Goal: Information Seeking & Learning: Learn about a topic

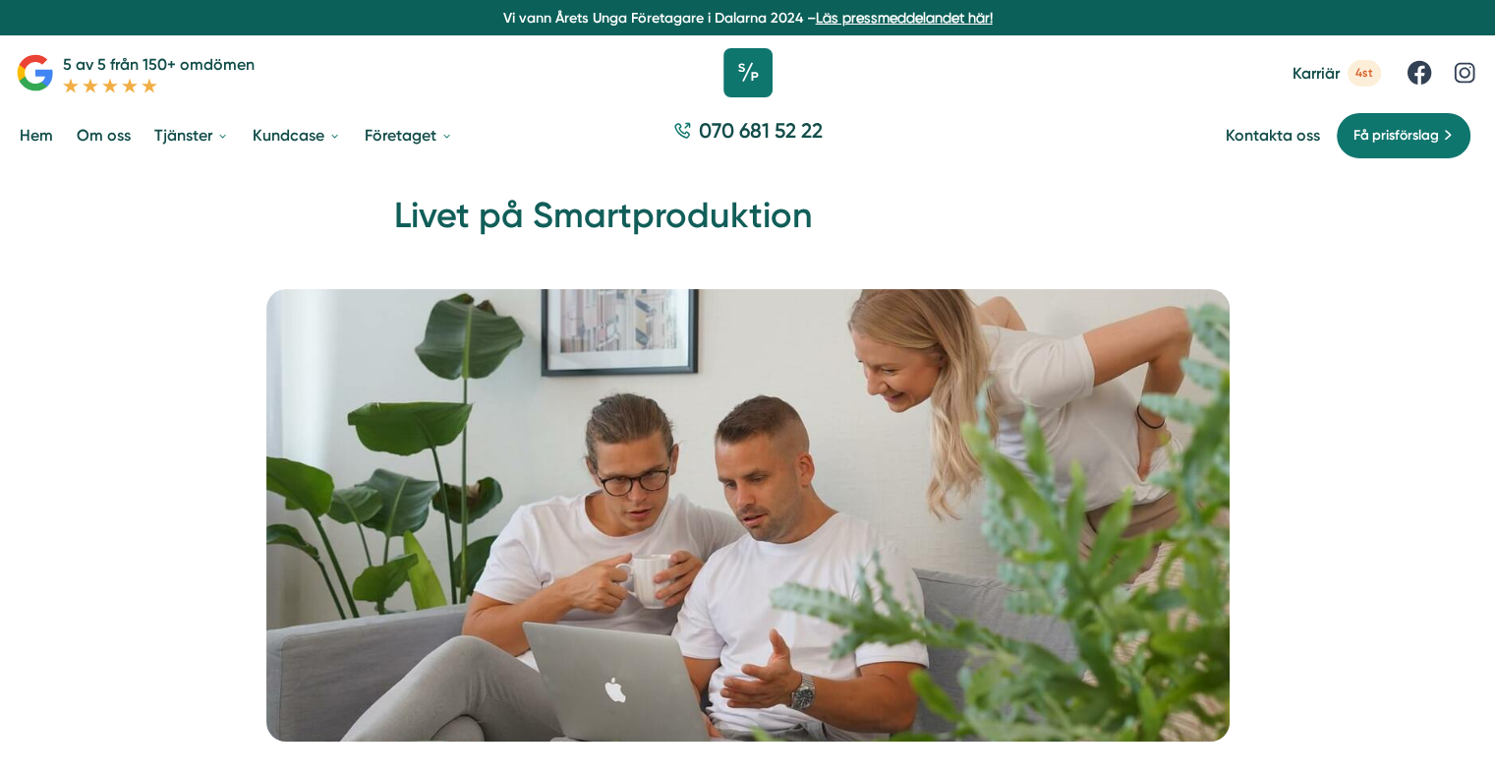
click at [748, 63] on icon at bounding box center [747, 72] width 49 height 49
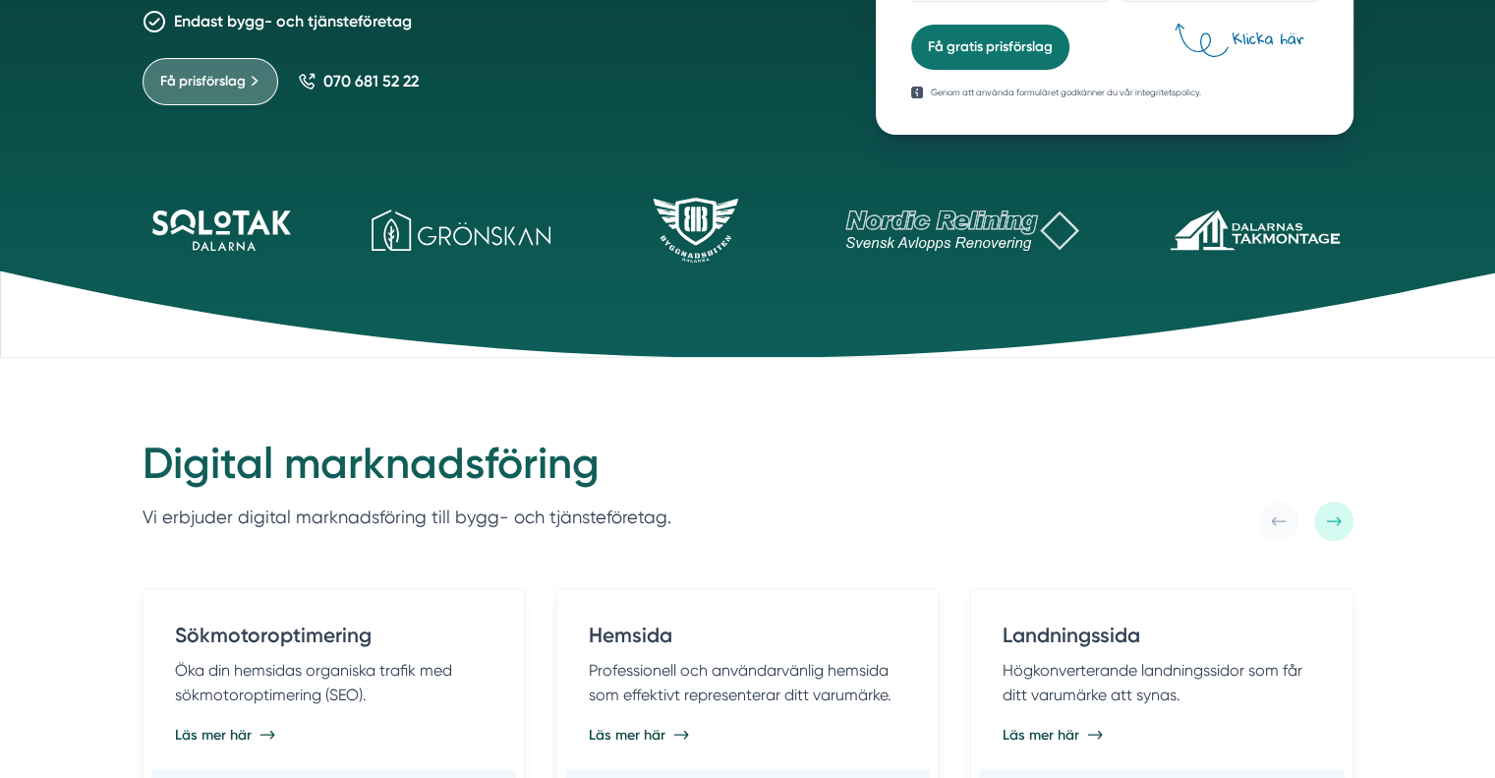
scroll to position [590, 0]
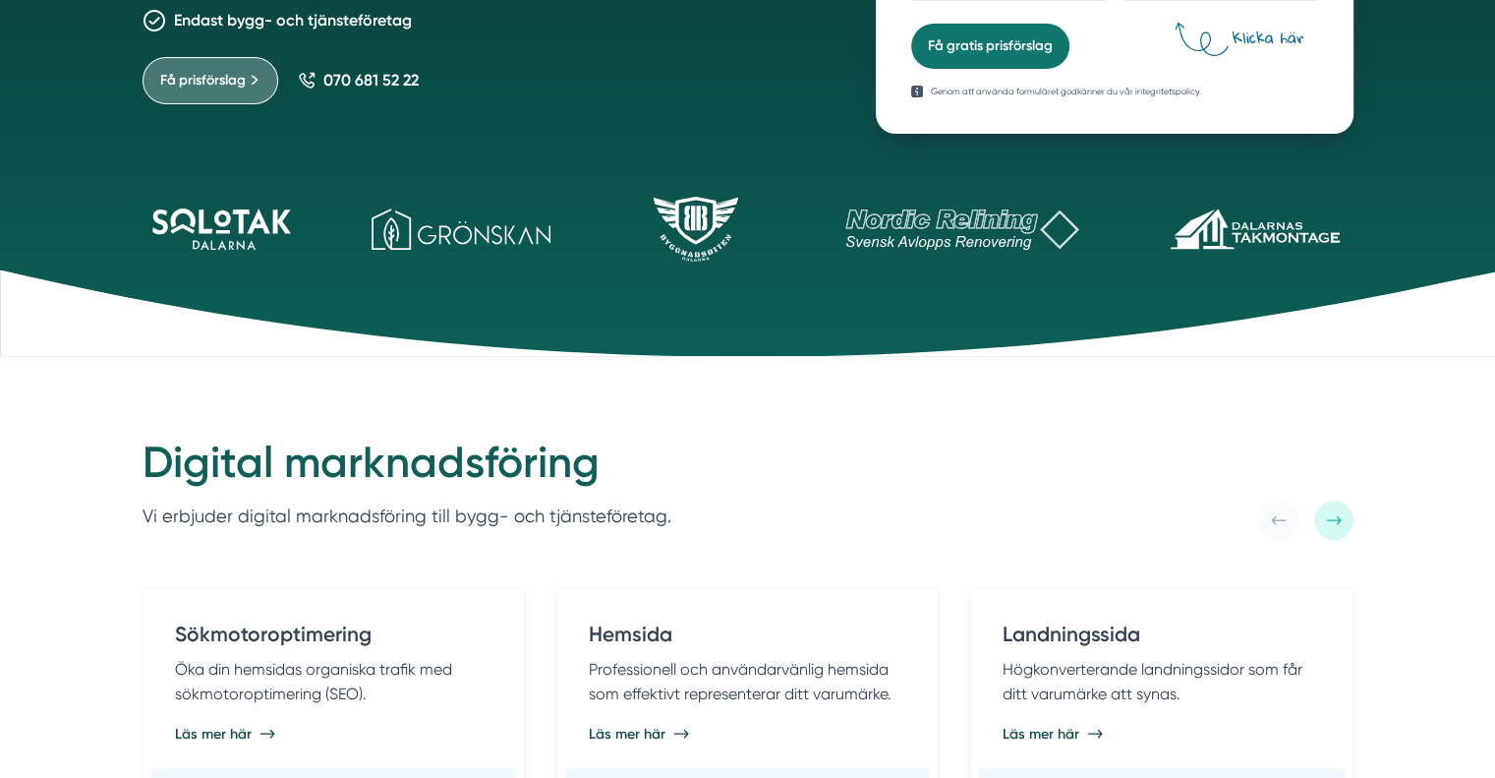
drag, startPoint x: 841, startPoint y: 247, endPoint x: 572, endPoint y: 242, distance: 269.4
click at [572, 242] on div at bounding box center [748, 221] width 1258 height 175
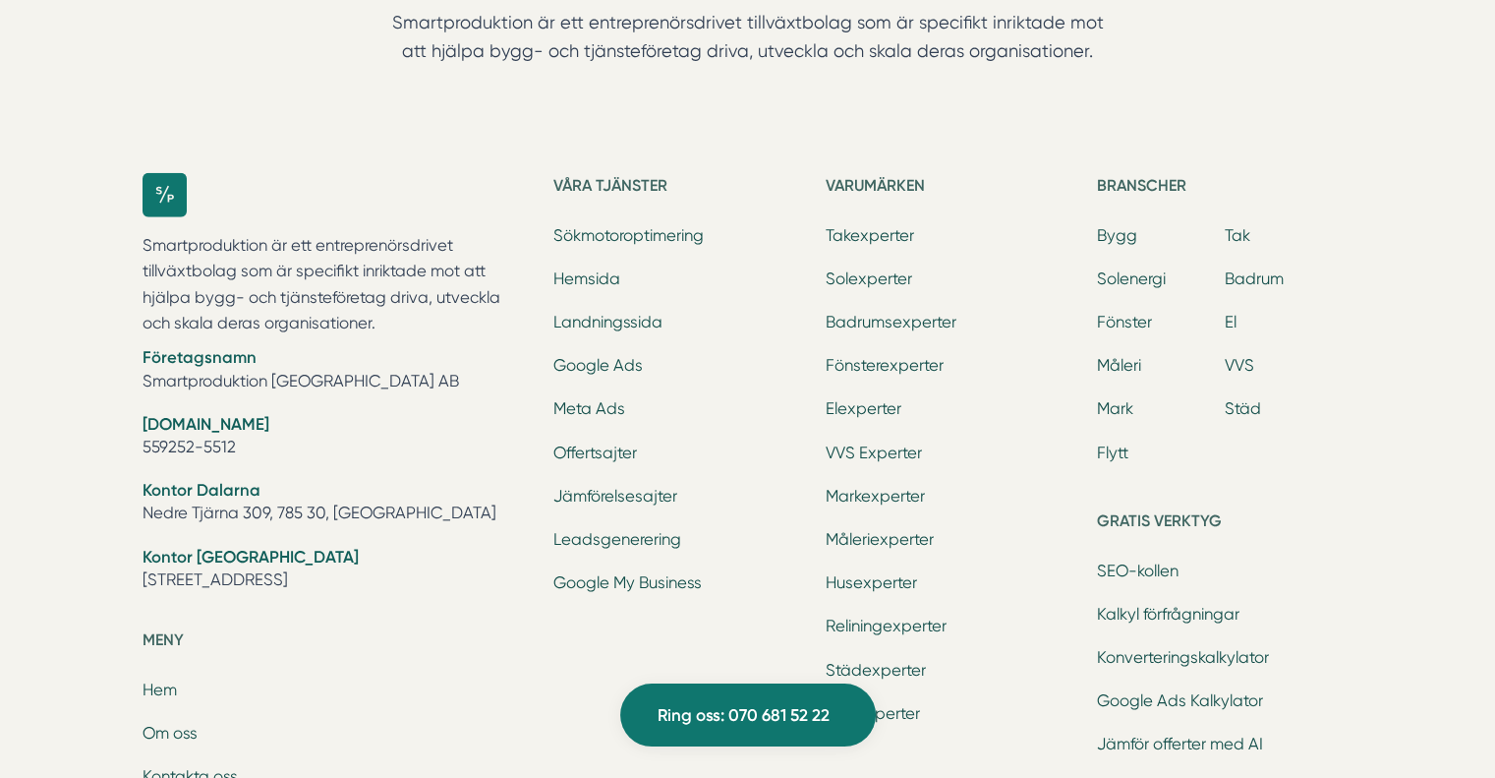
scroll to position [6224, 0]
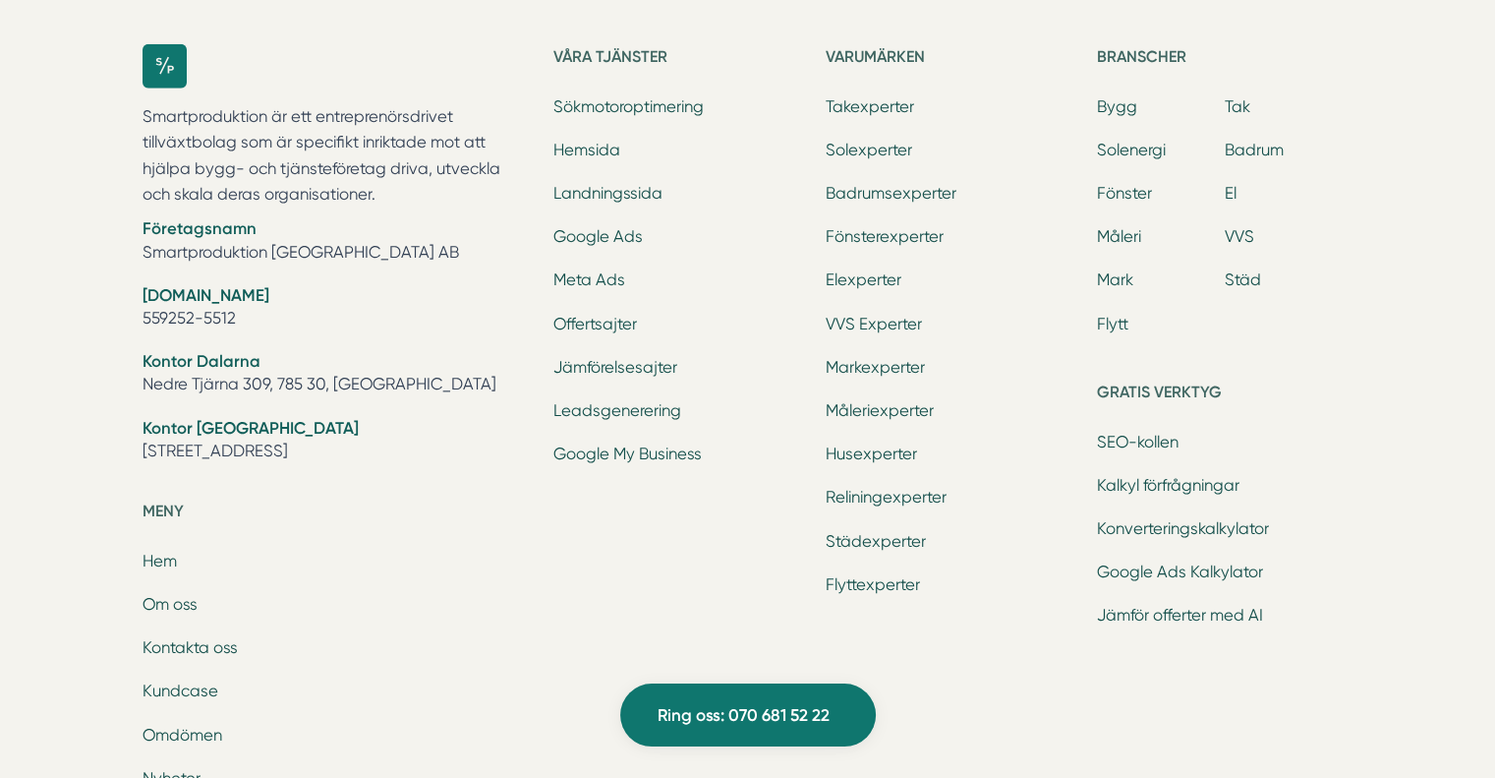
drag, startPoint x: 139, startPoint y: 450, endPoint x: 294, endPoint y: 455, distance: 155.4
click at [294, 455] on div "Smartproduktion är ett entreprenörsdrivet tillväxtbolag som är specifikt inrikt…" at bounding box center [748, 539] width 1258 height 1053
copy li "Tellusborgsvägen 67,"
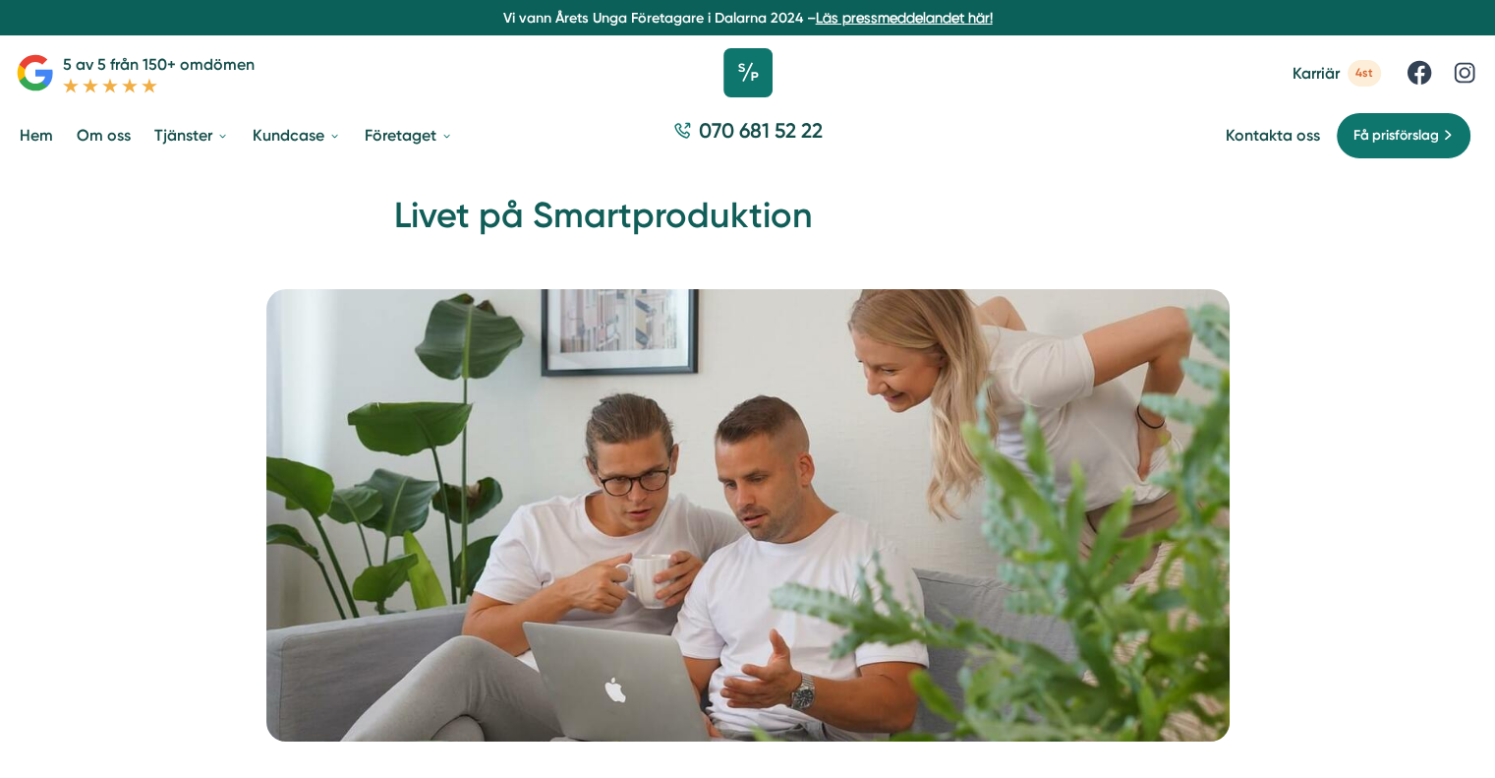
click at [736, 84] on icon at bounding box center [747, 72] width 49 height 49
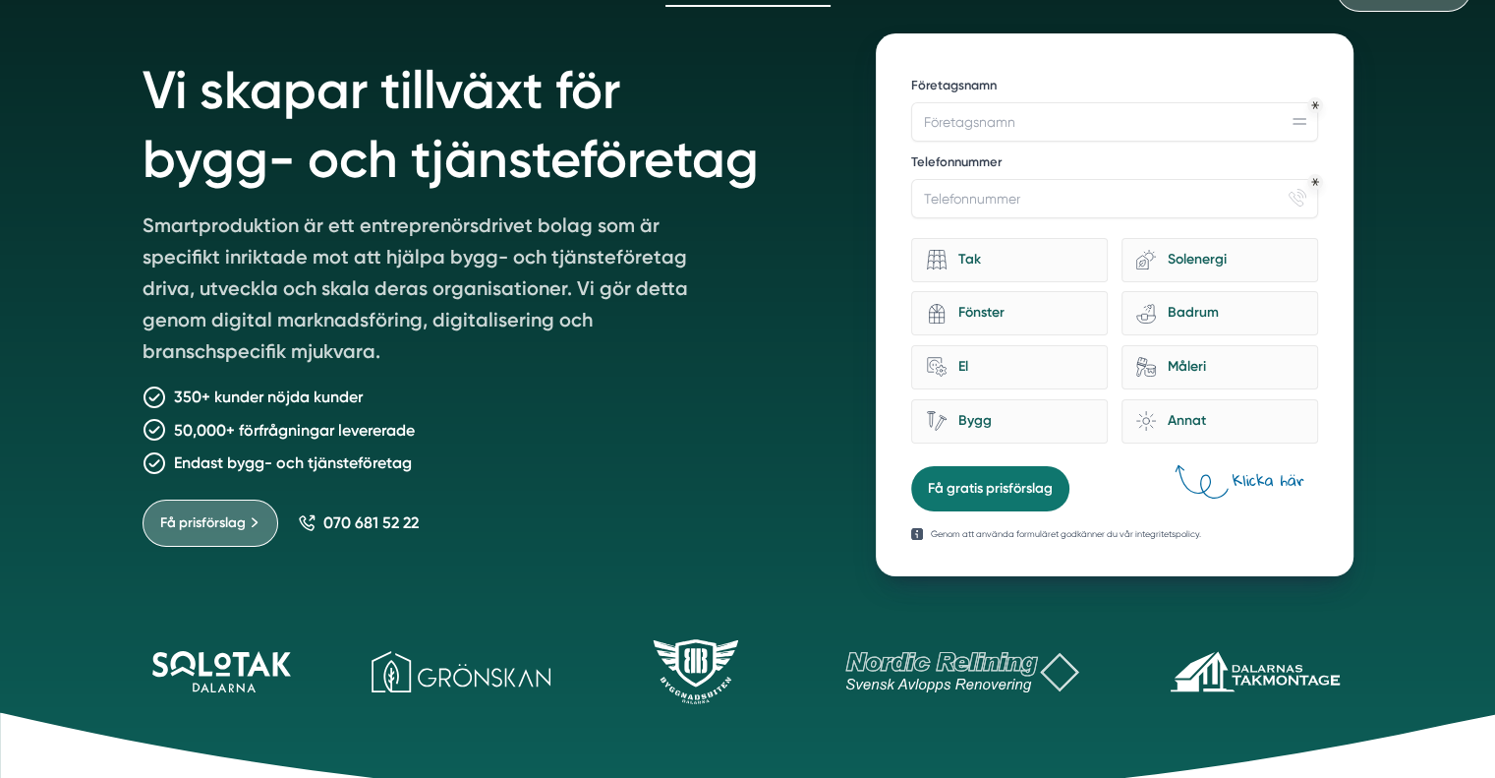
scroll to position [197, 0]
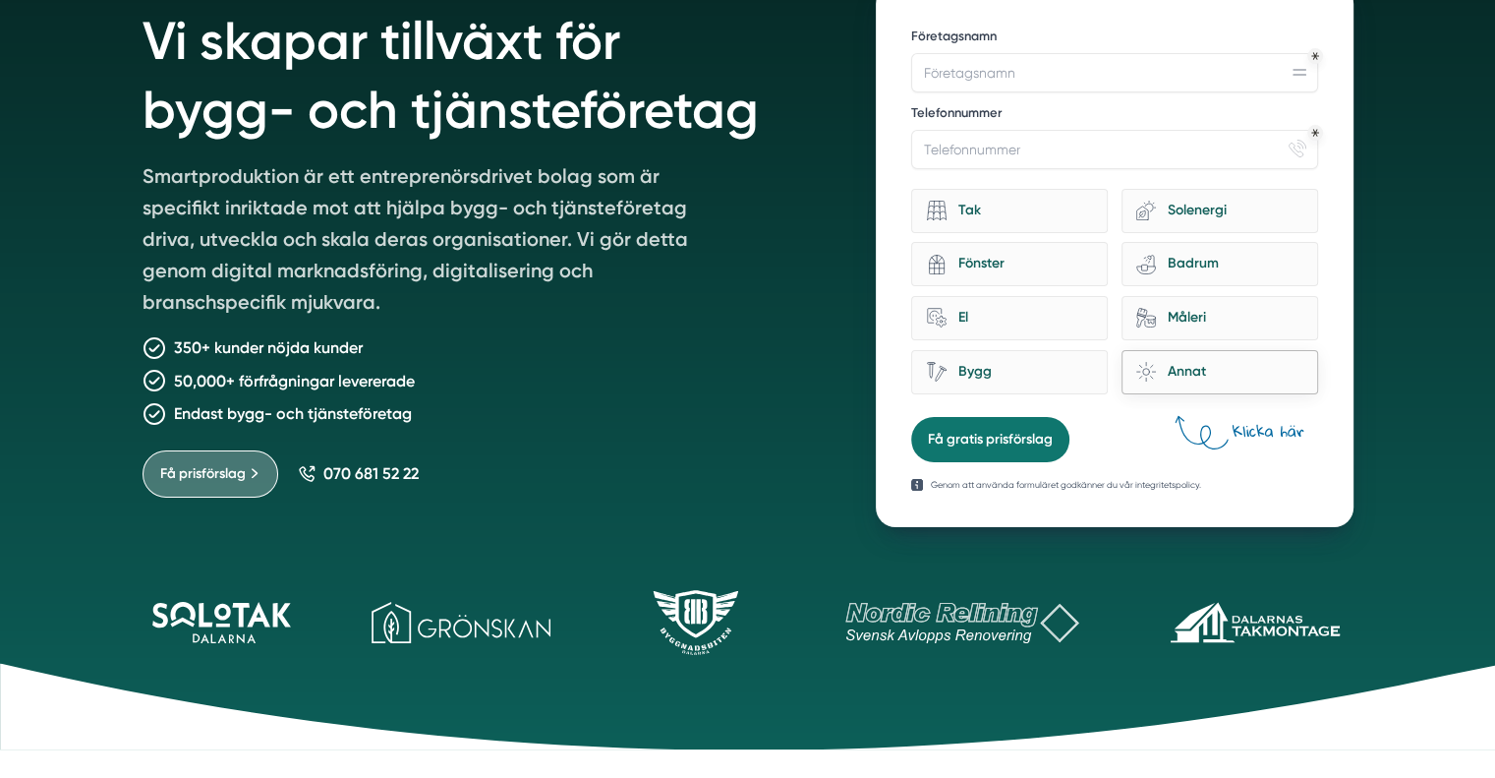
click at [1210, 389] on div "brightness Annat" at bounding box center [1220, 372] width 197 height 44
click at [0, 0] on input "brightness Annat" at bounding box center [0, 0] width 0 height 0
click at [1194, 372] on div "Annat" at bounding box center [1229, 372] width 146 height 27
click at [0, 0] on input "brightness Annat" at bounding box center [0, 0] width 0 height 0
click at [1182, 372] on div "Annat" at bounding box center [1229, 372] width 146 height 27
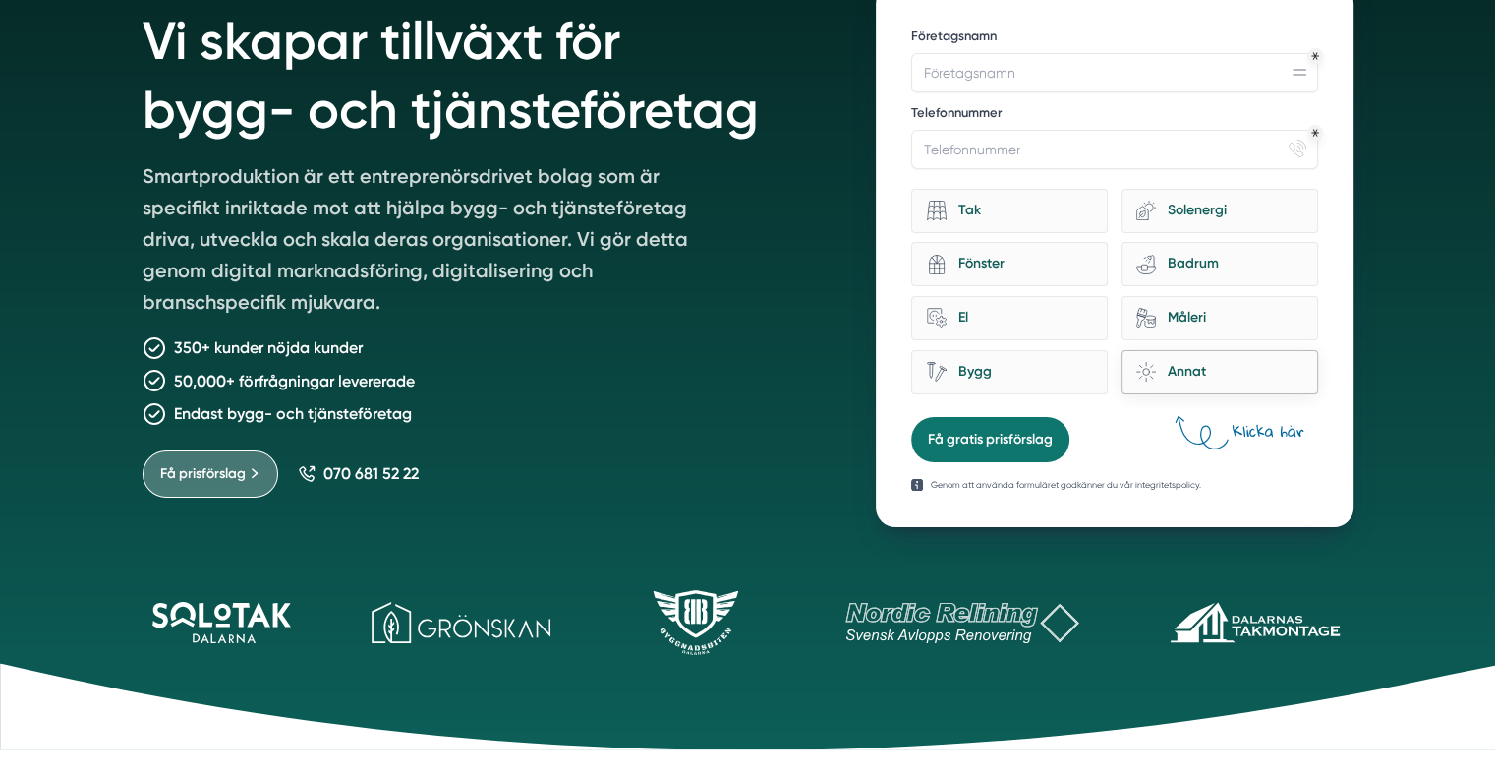
click at [0, 0] on input "brightness Annat" at bounding box center [0, 0] width 0 height 0
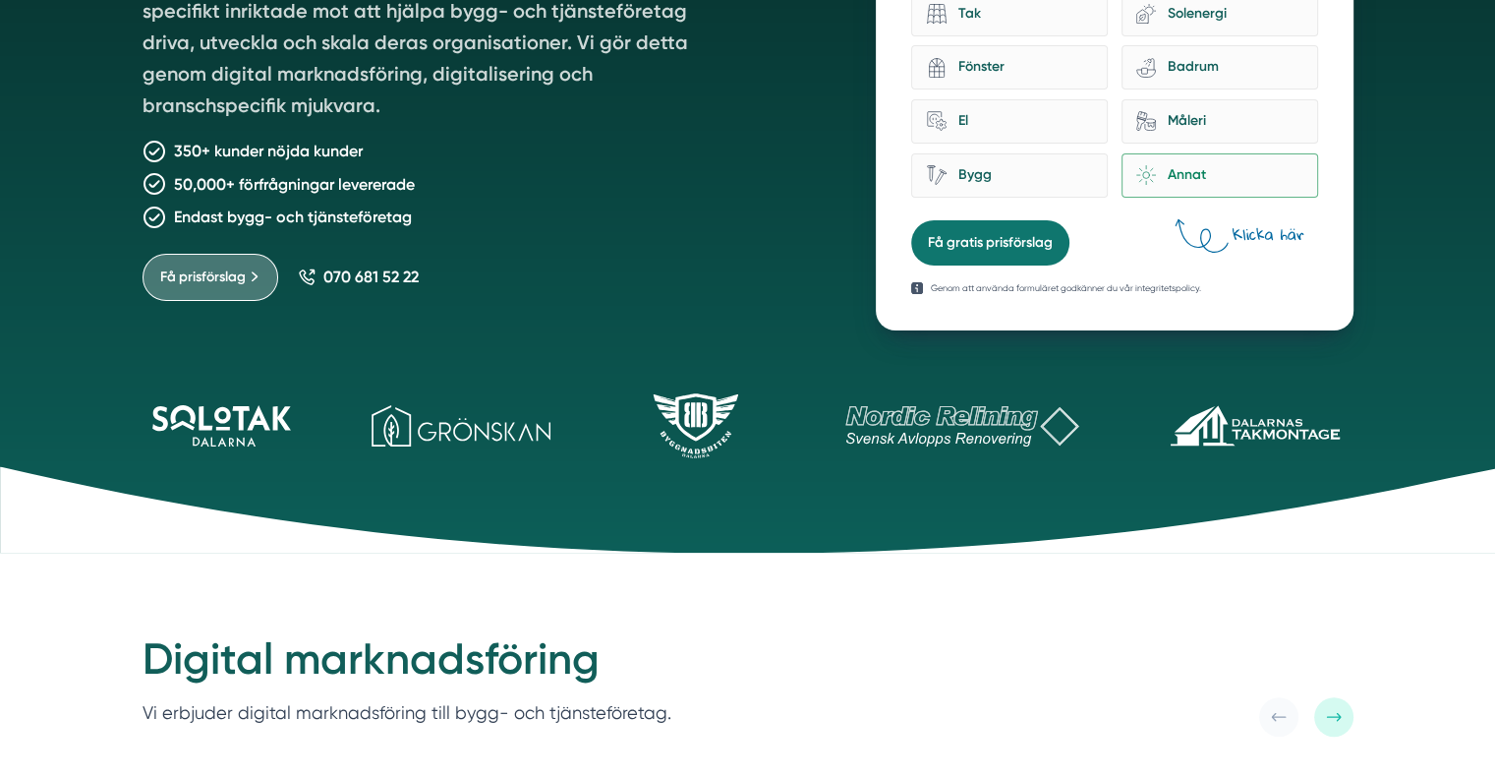
click at [1080, 281] on p "Genom att använda formuläret godkänner du vår integritetspolicy." at bounding box center [1066, 288] width 270 height 14
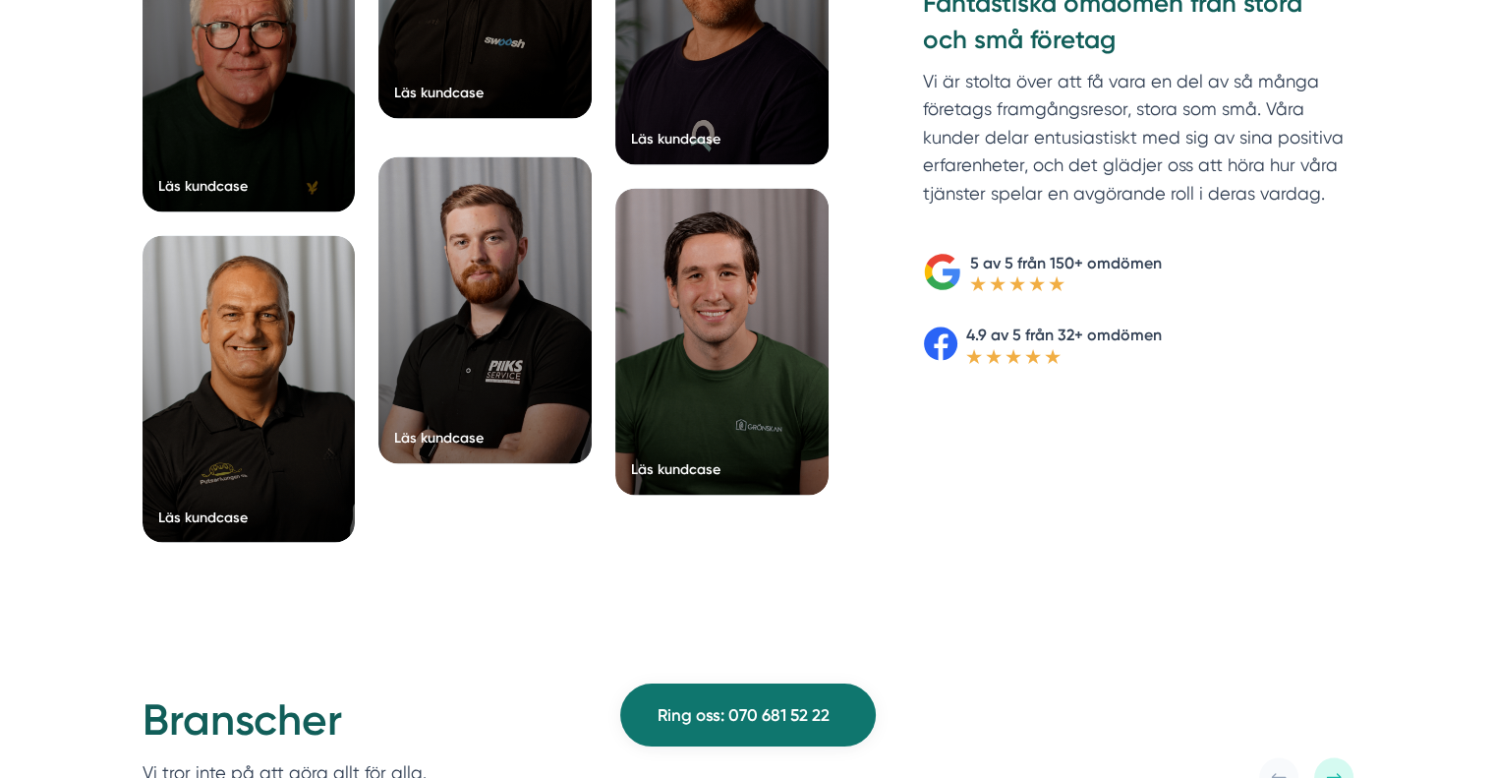
scroll to position [3047, 0]
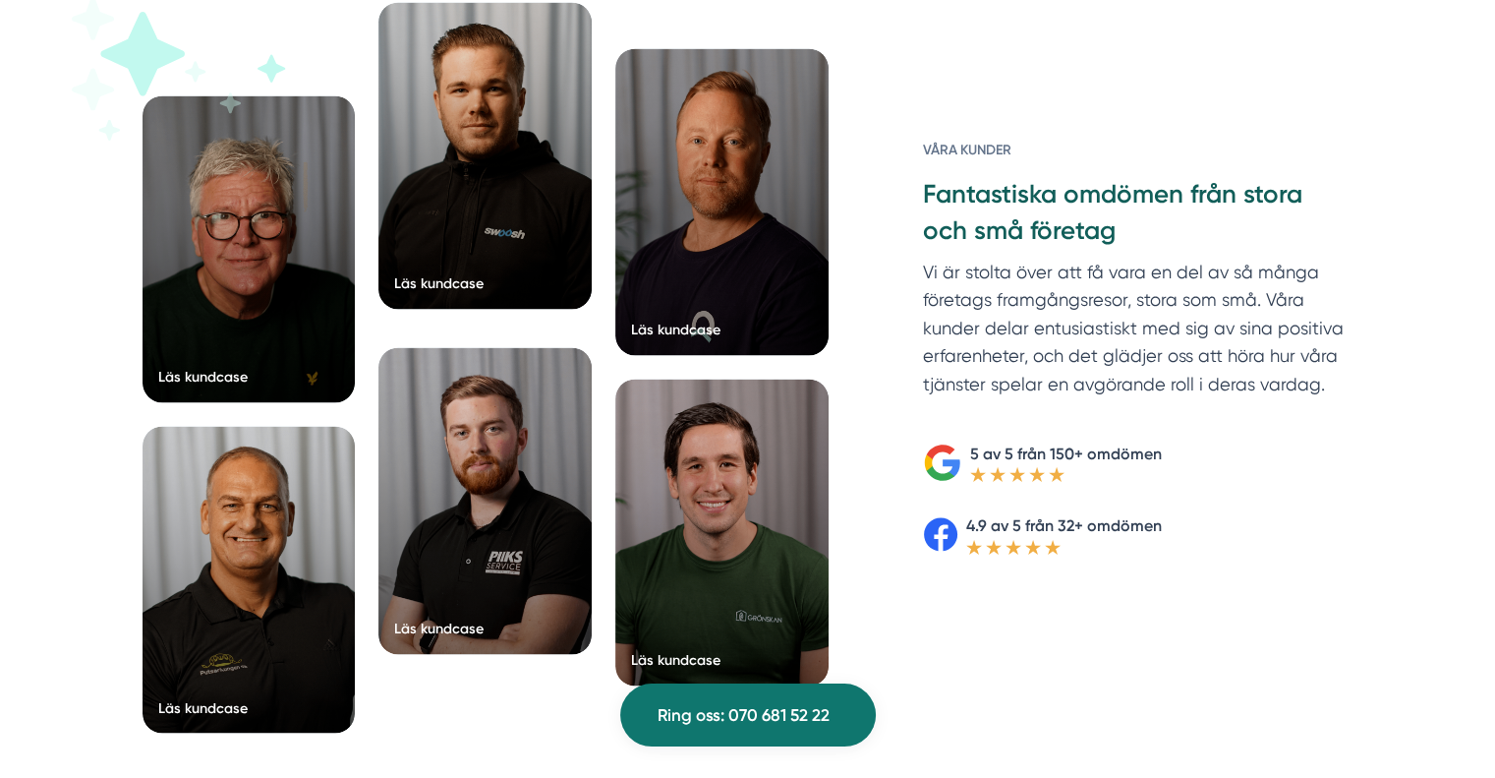
click at [491, 242] on div at bounding box center [484, 155] width 213 height 307
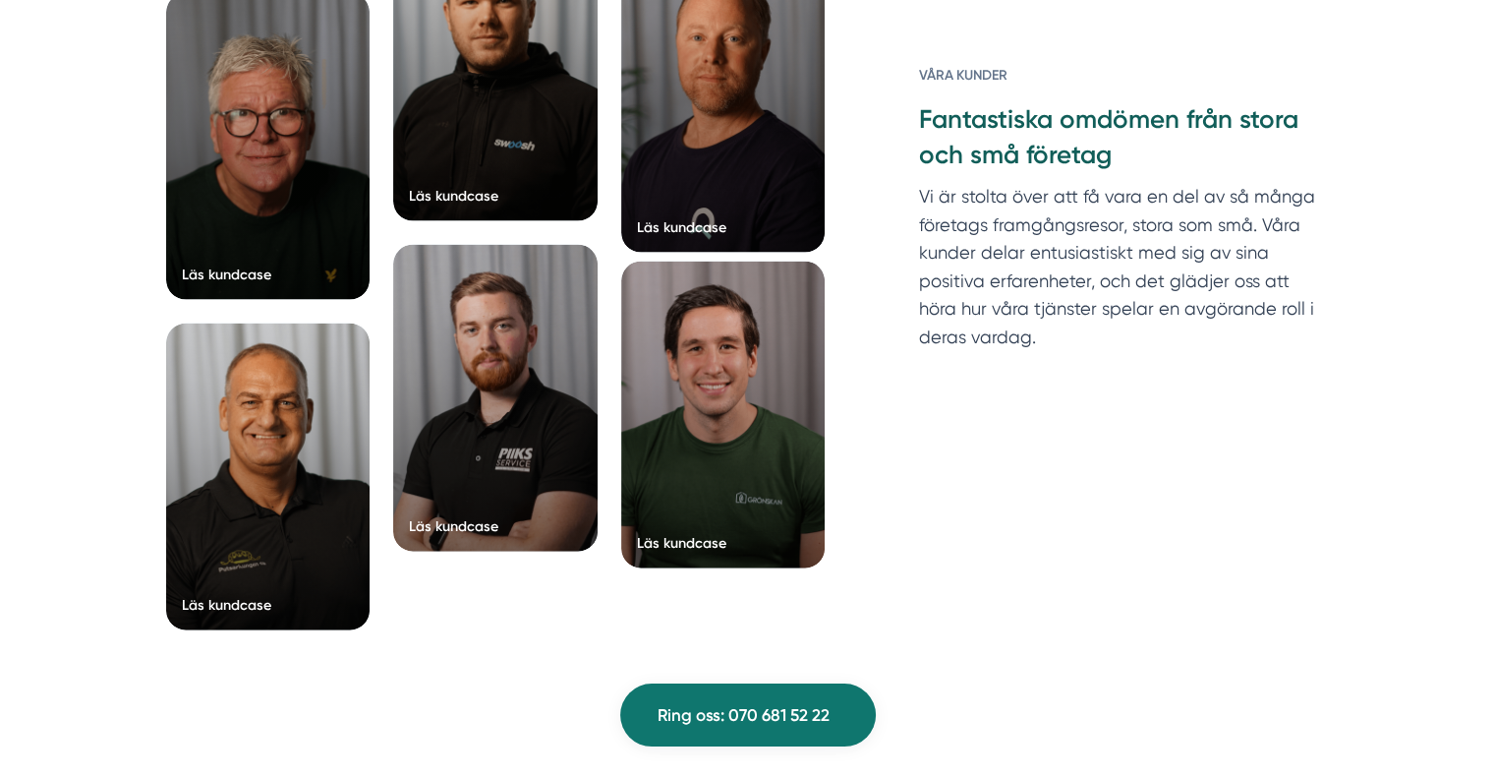
scroll to position [4129, 0]
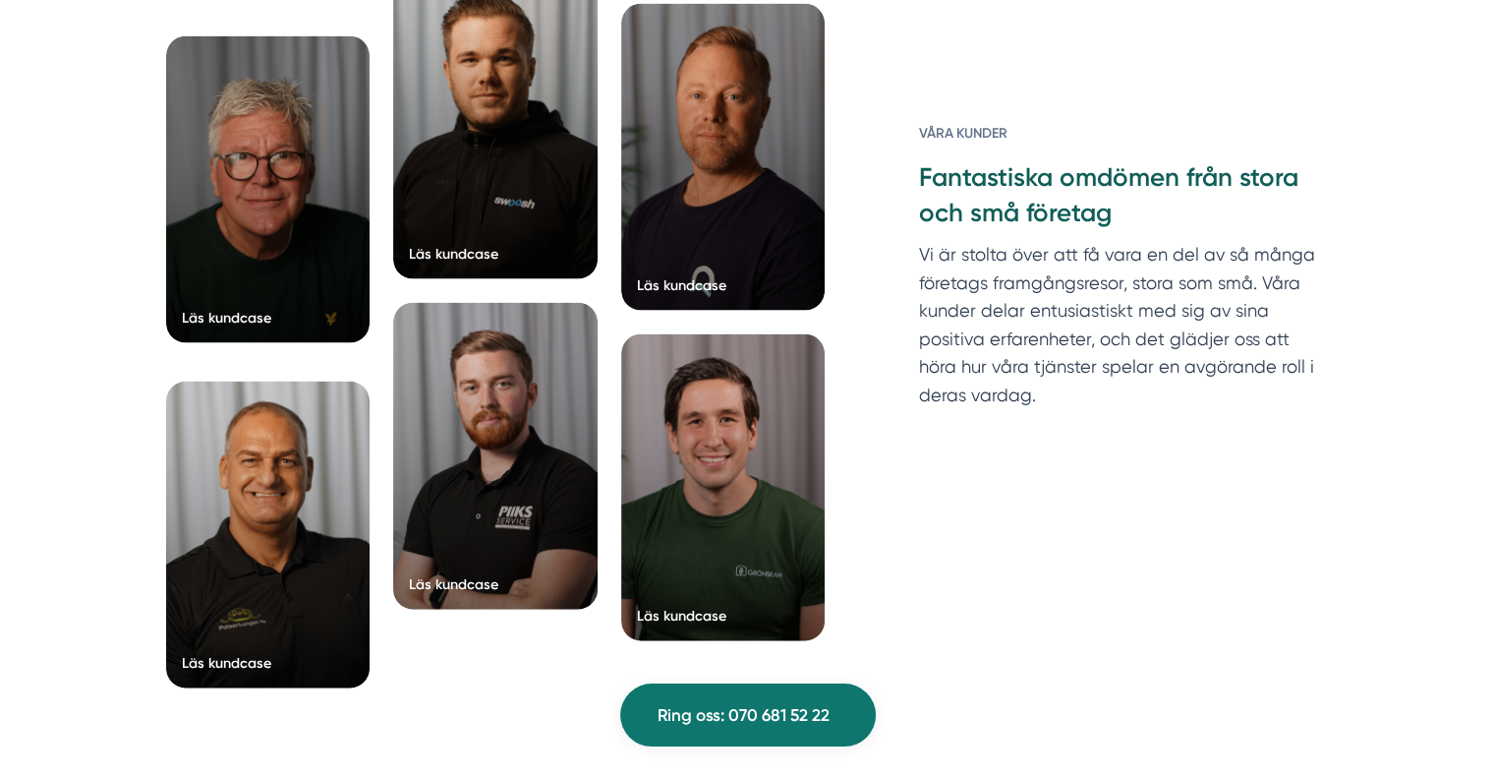
click at [239, 256] on div at bounding box center [268, 189] width 204 height 307
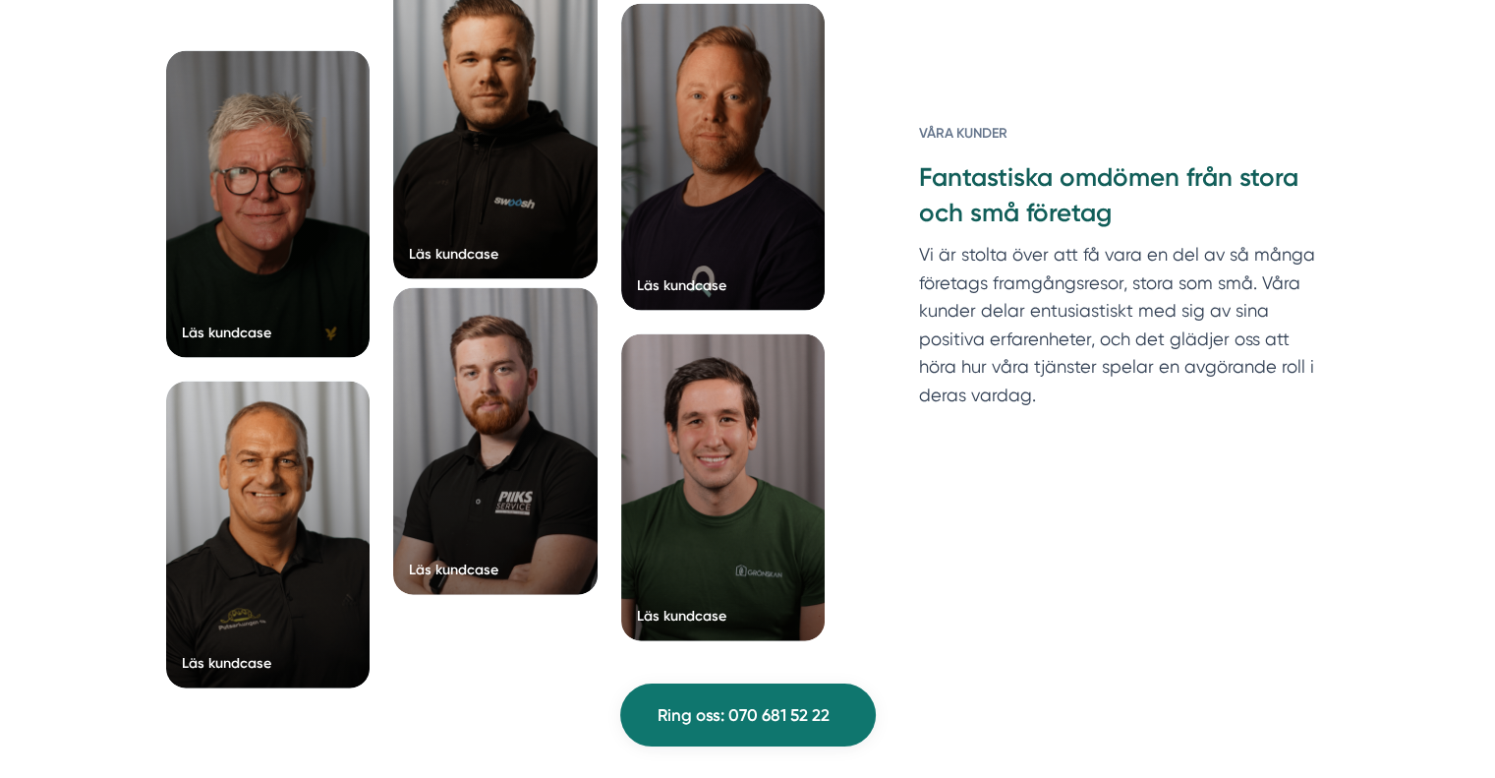
click at [541, 389] on div at bounding box center [495, 441] width 204 height 307
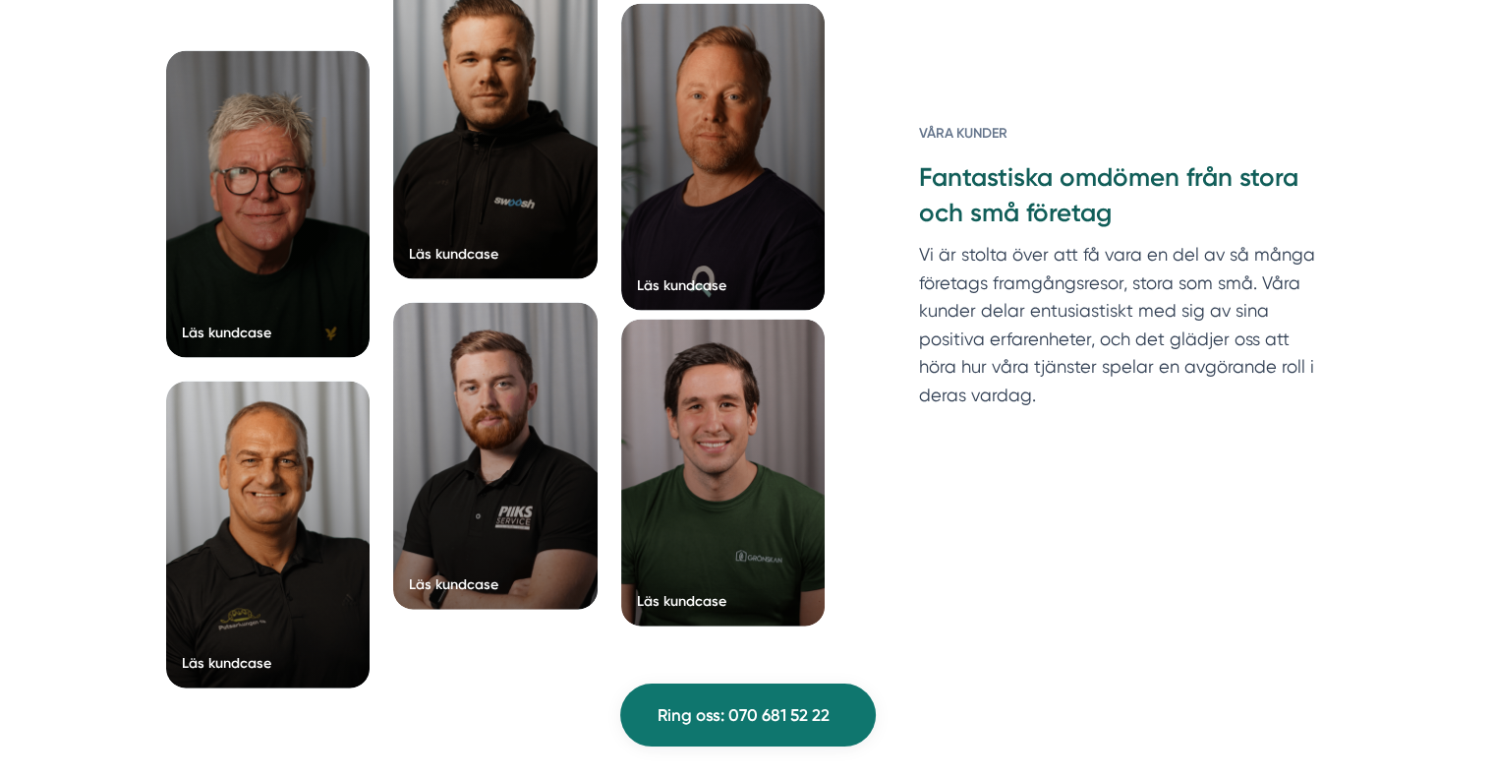
click at [695, 531] on div at bounding box center [723, 472] width 204 height 307
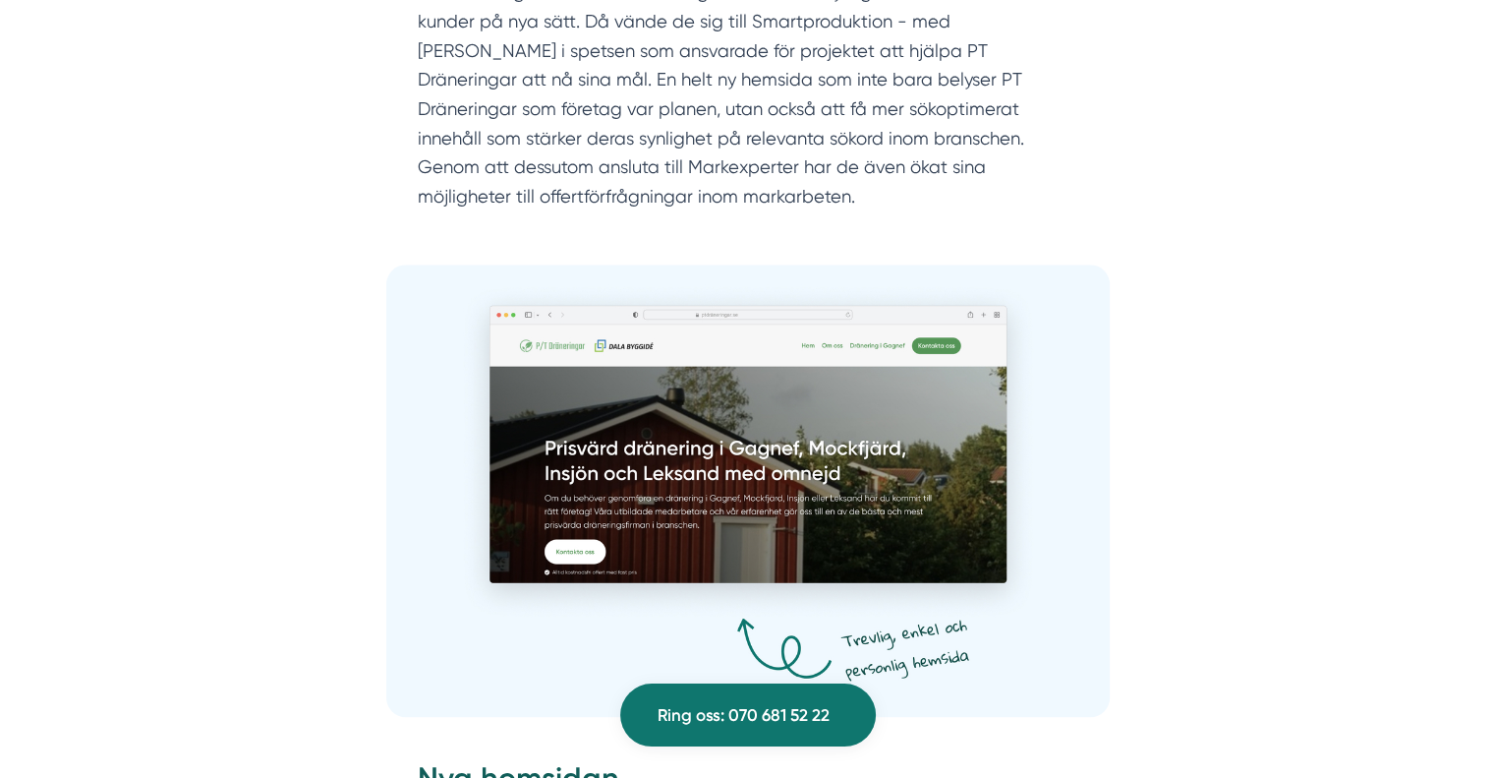
scroll to position [2359, 0]
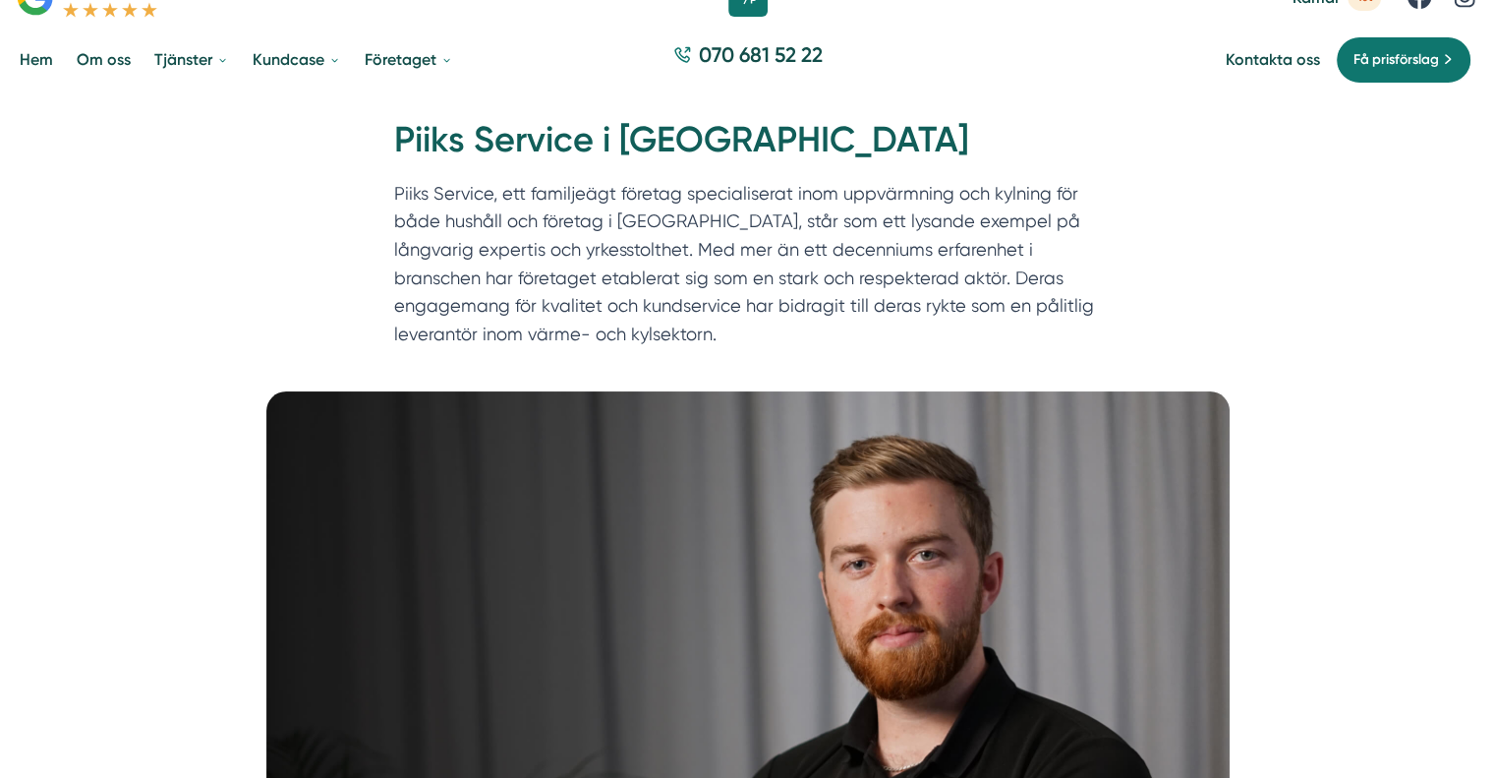
scroll to position [197, 0]
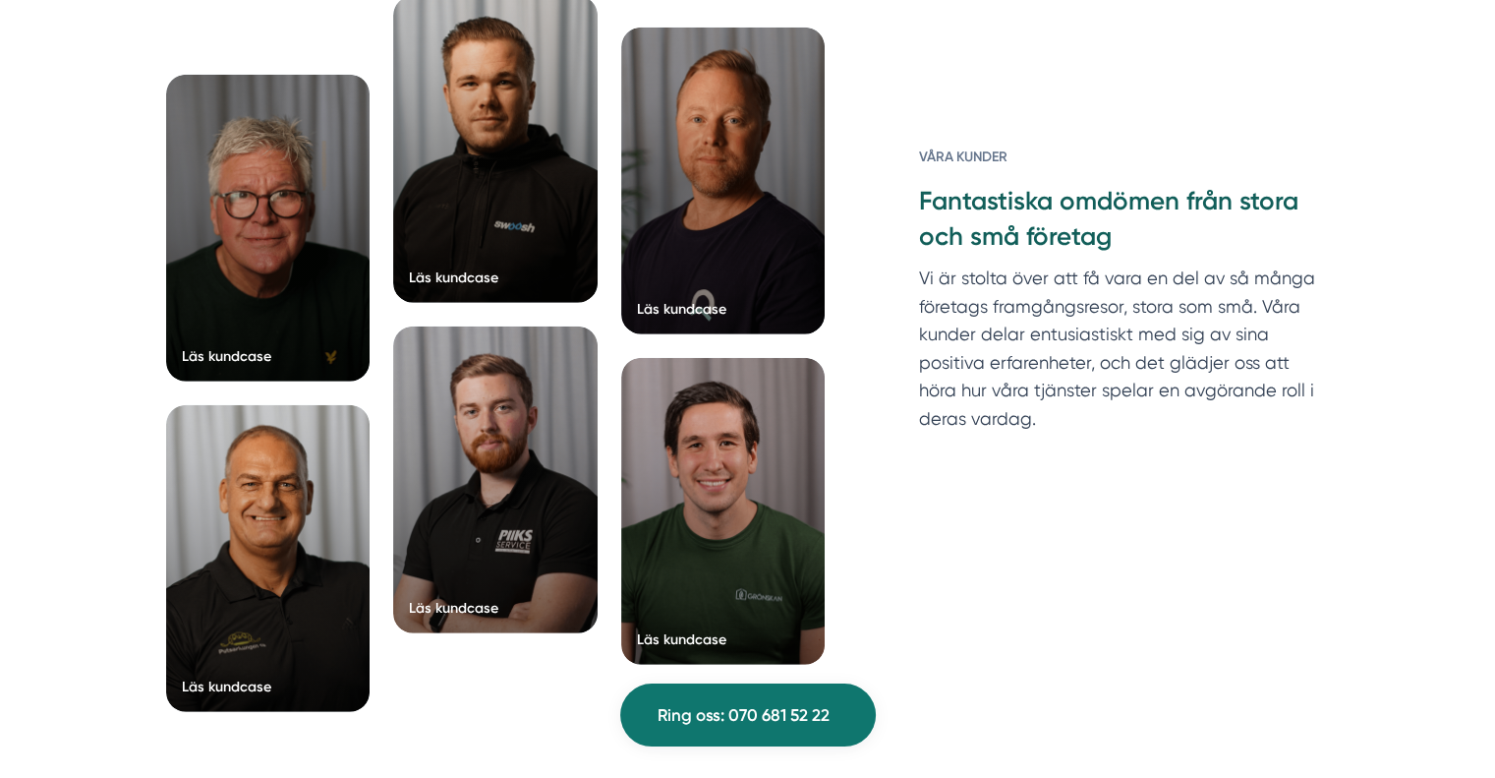
scroll to position [5112, 0]
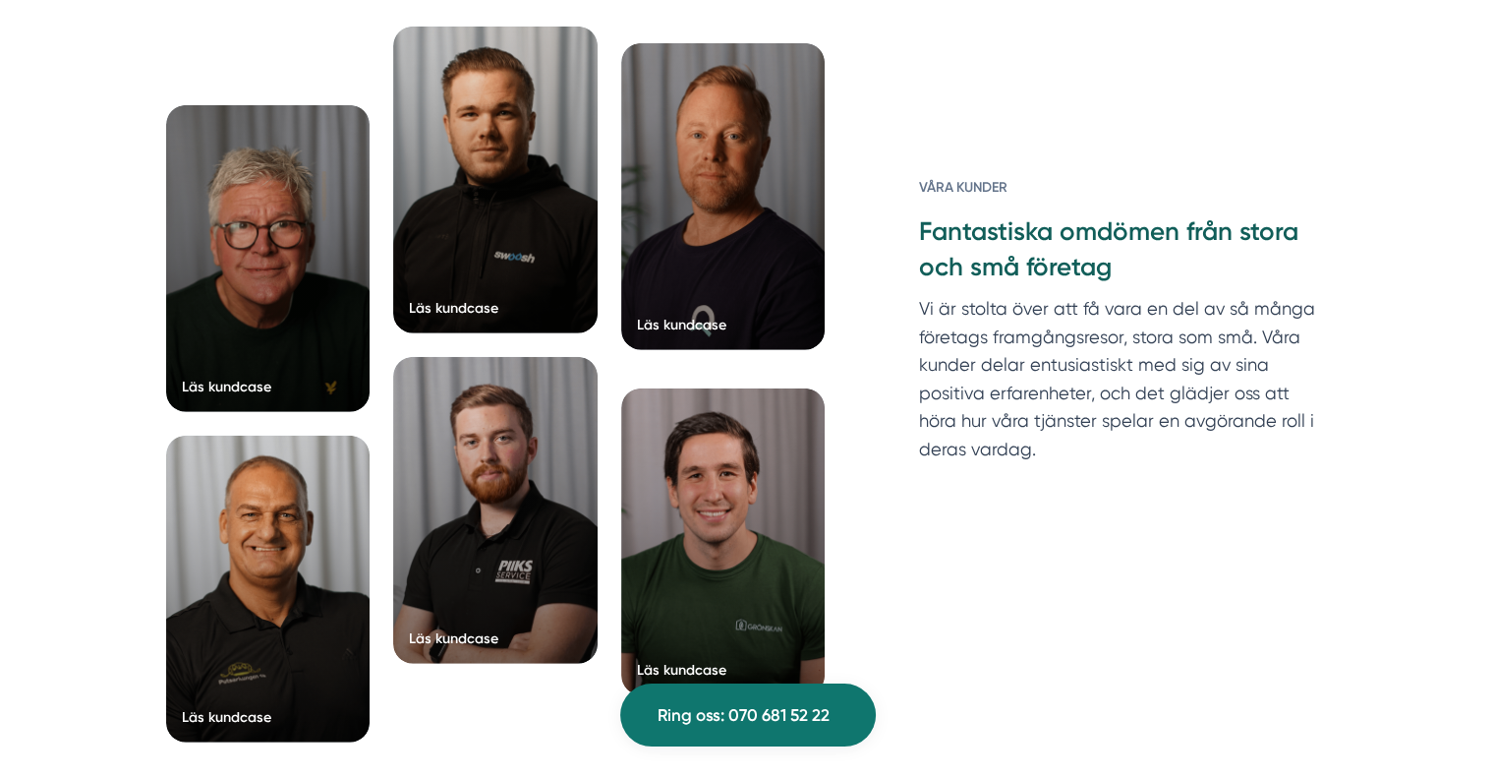
click at [775, 288] on div at bounding box center [723, 196] width 204 height 307
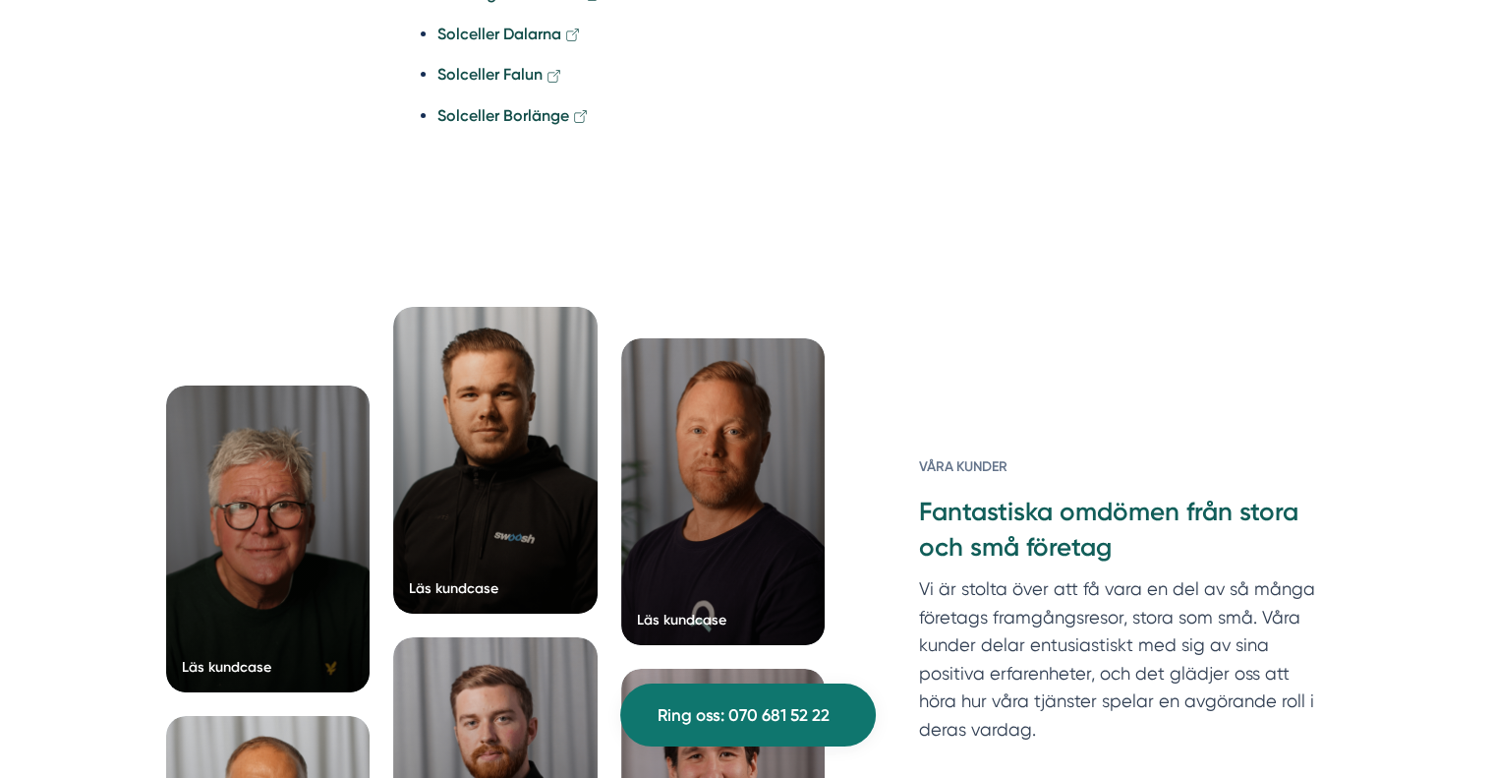
scroll to position [7471, 0]
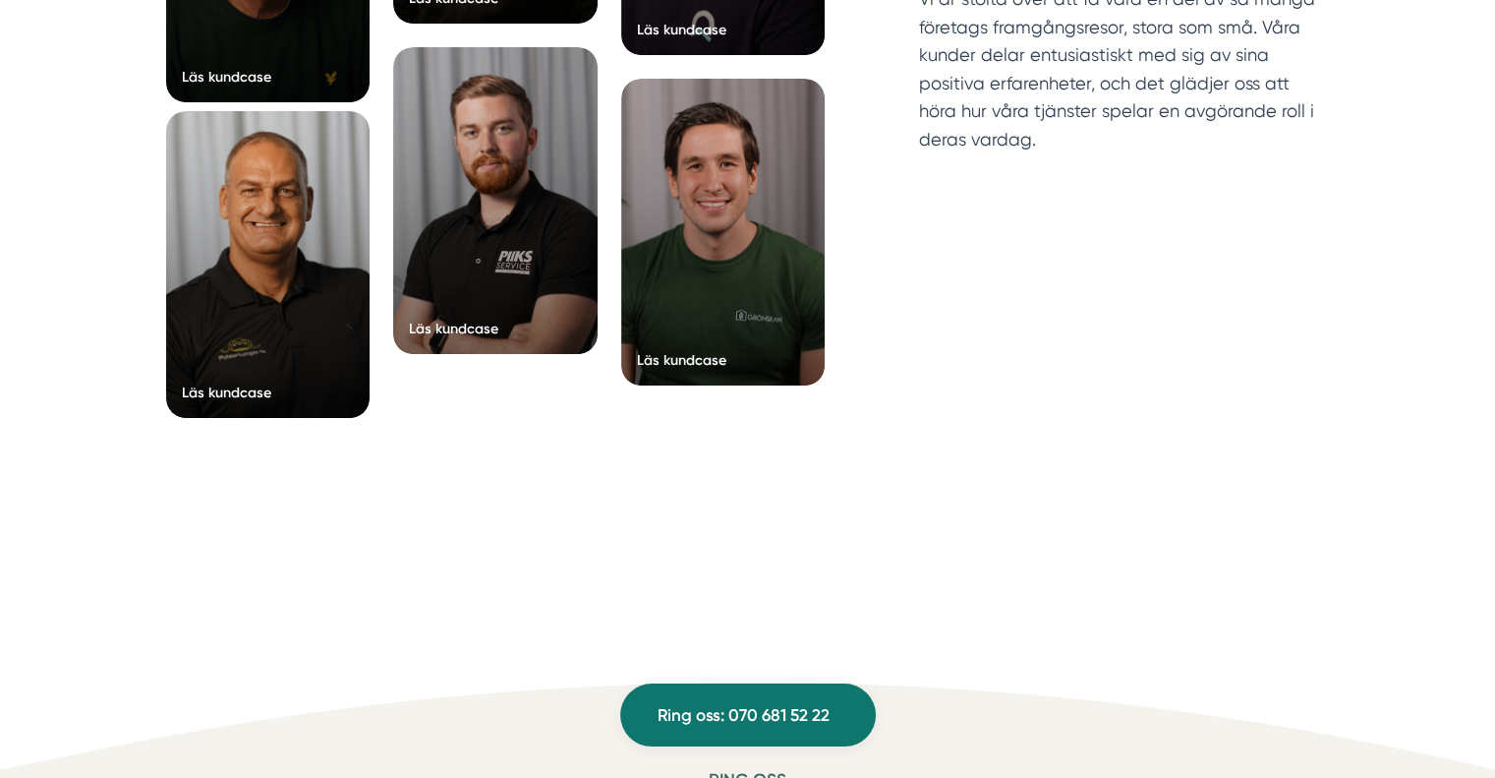
click at [238, 250] on div at bounding box center [268, 264] width 204 height 307
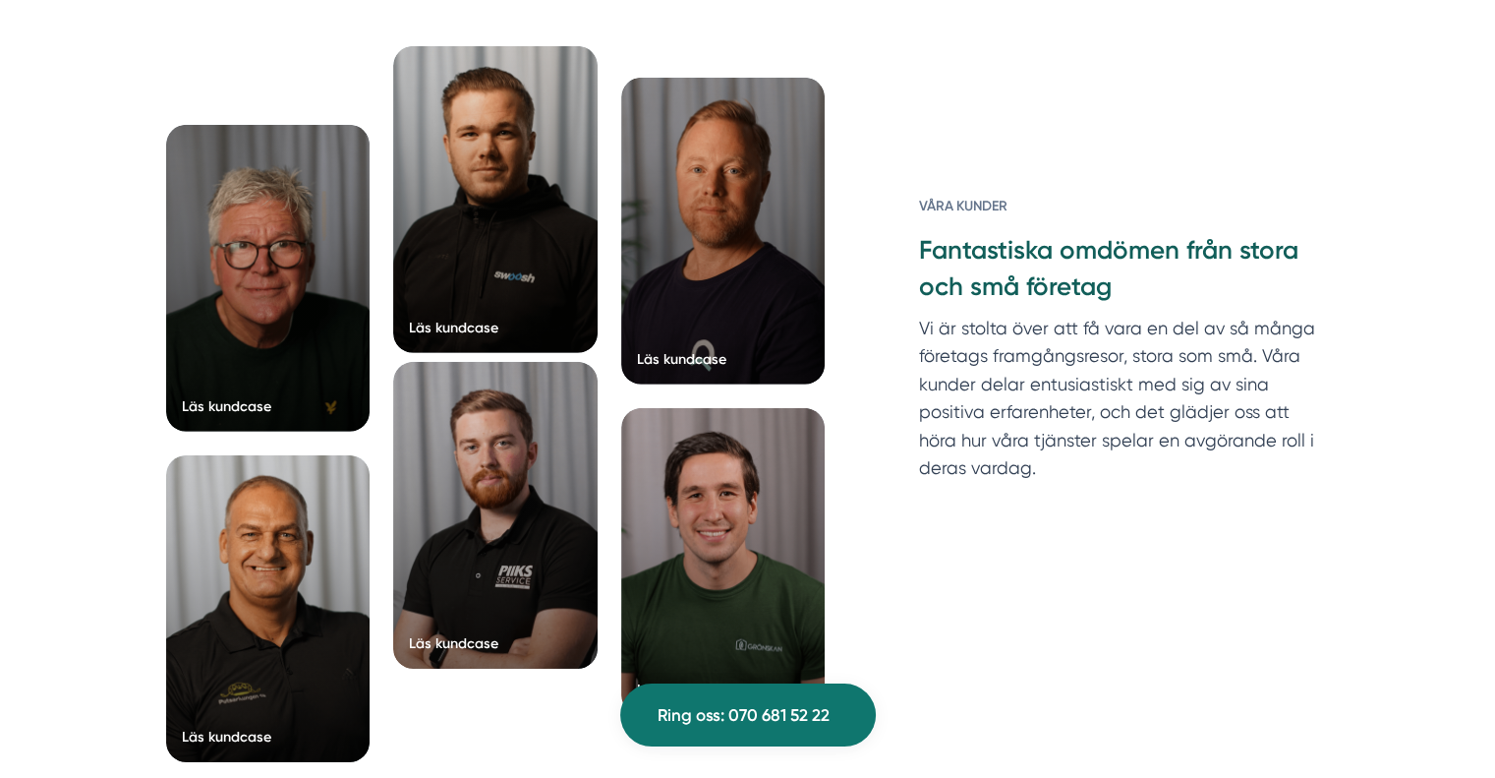
scroll to position [6095, 0]
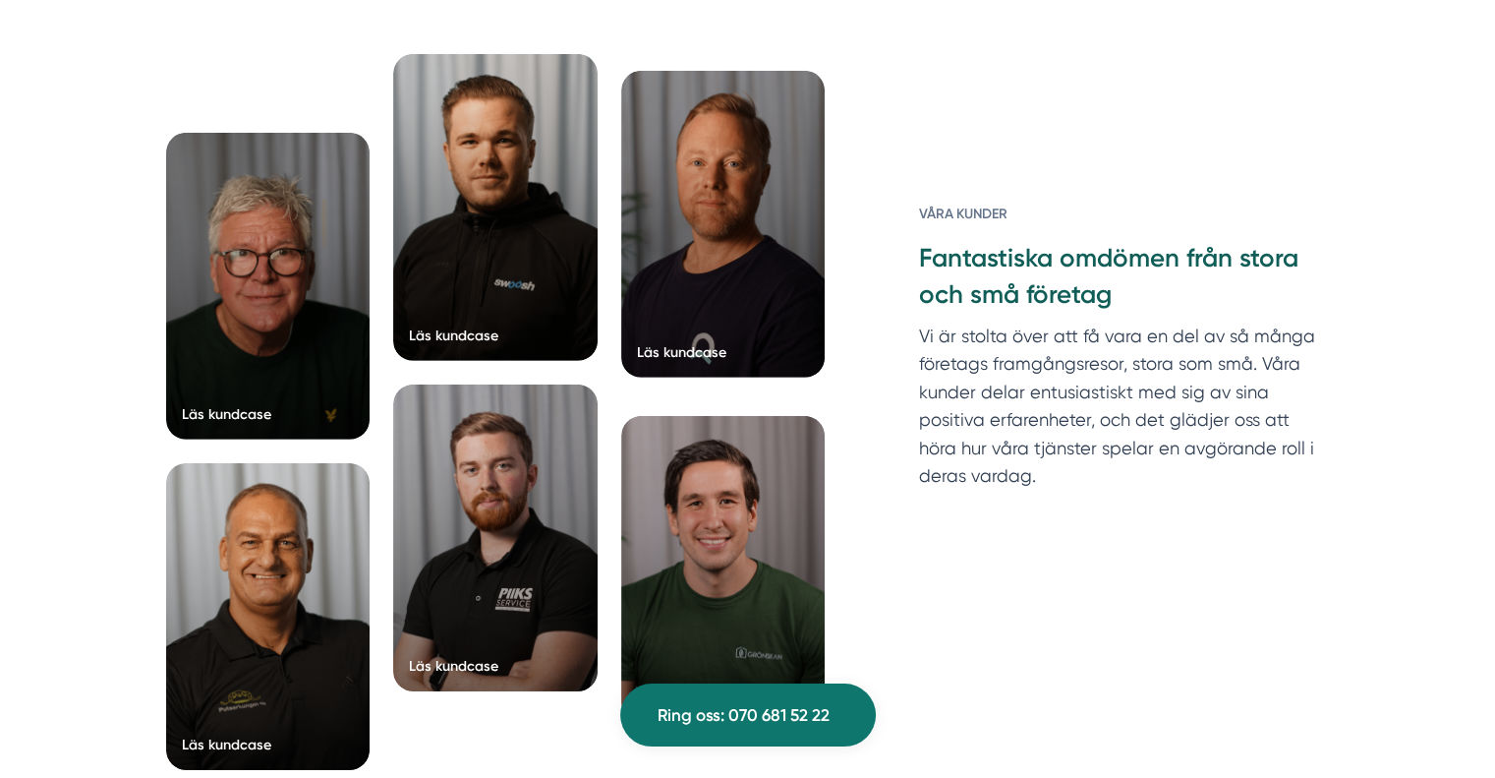
click at [708, 199] on div at bounding box center [723, 224] width 204 height 307
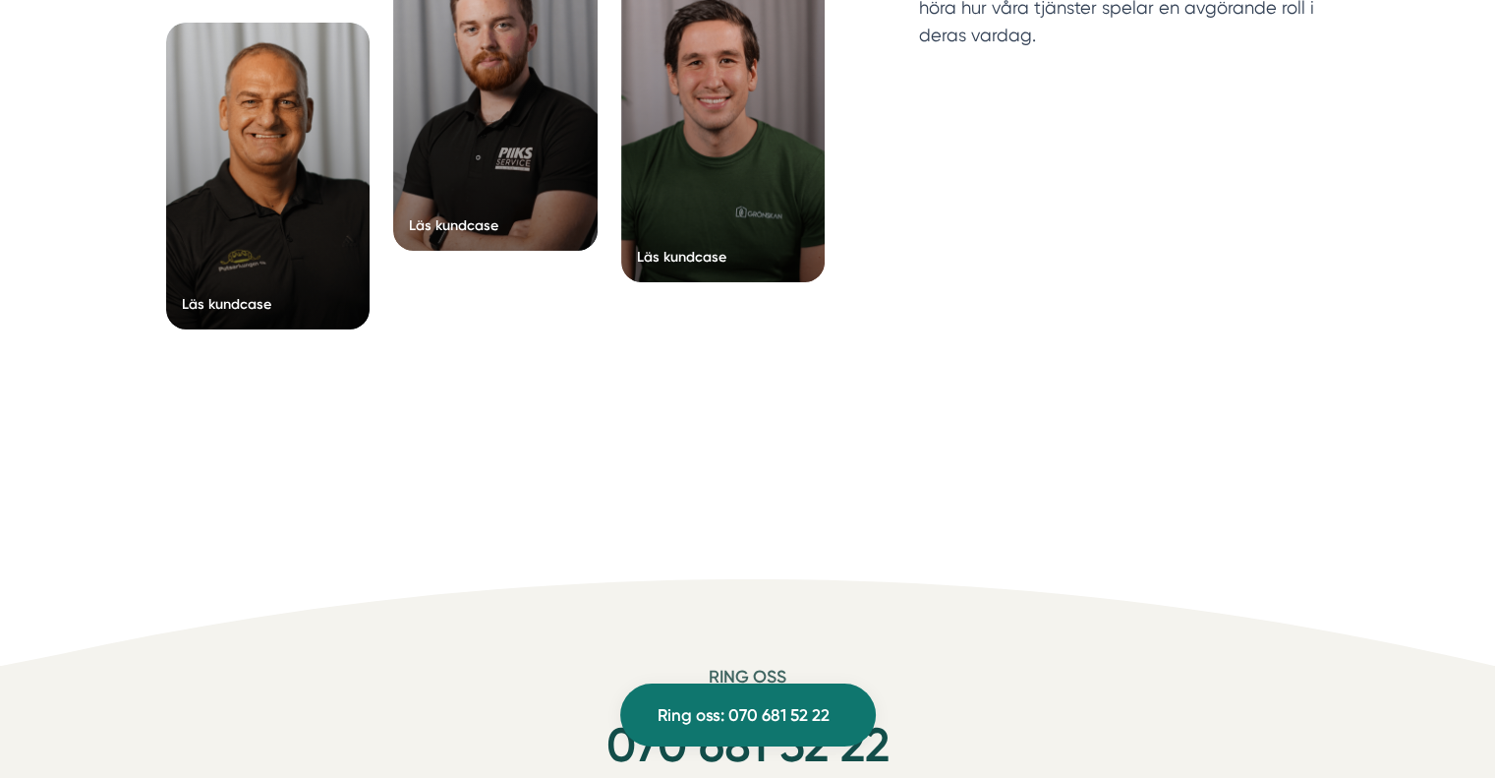
scroll to position [6783, 0]
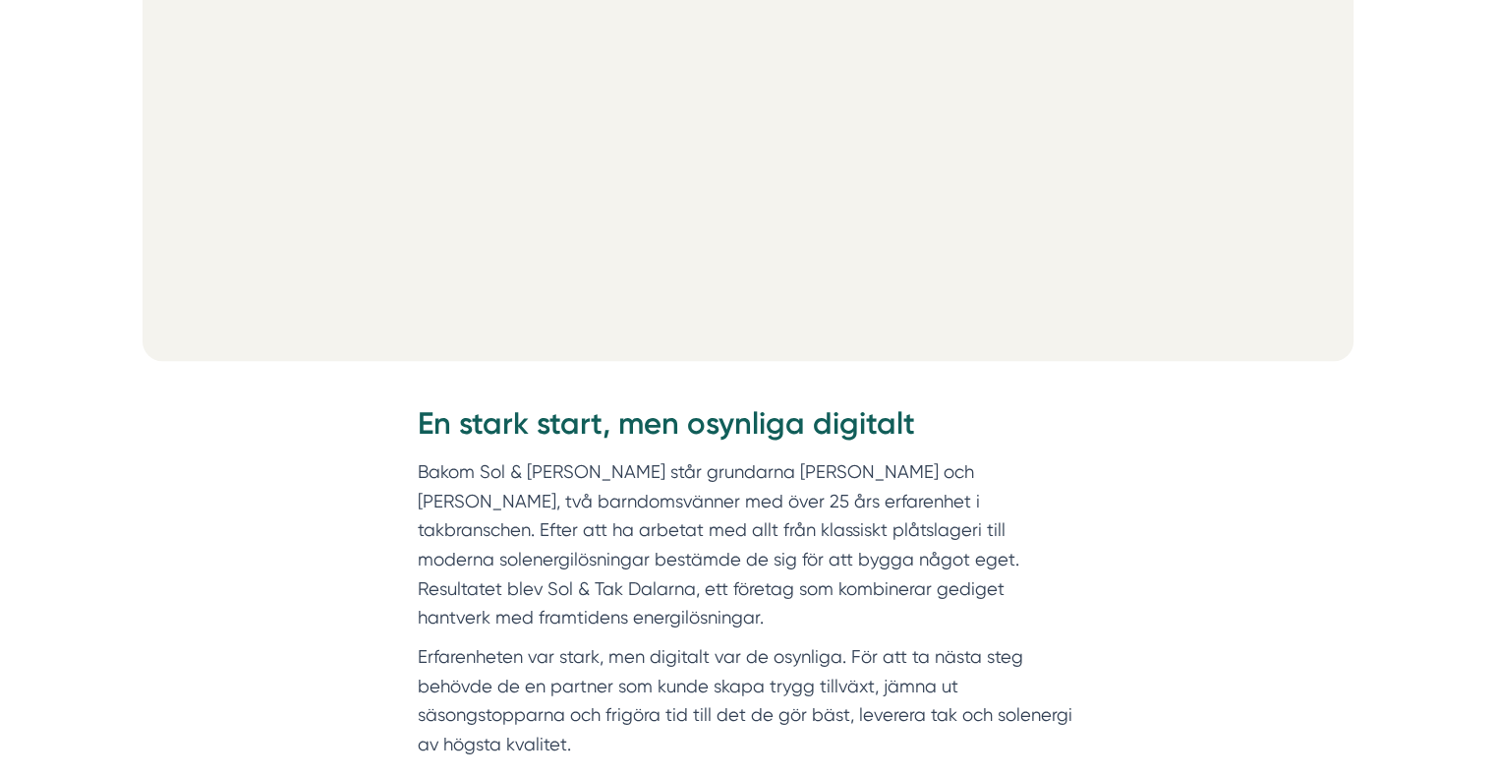
scroll to position [1278, 0]
